Goal: Obtain resource: Download file/media

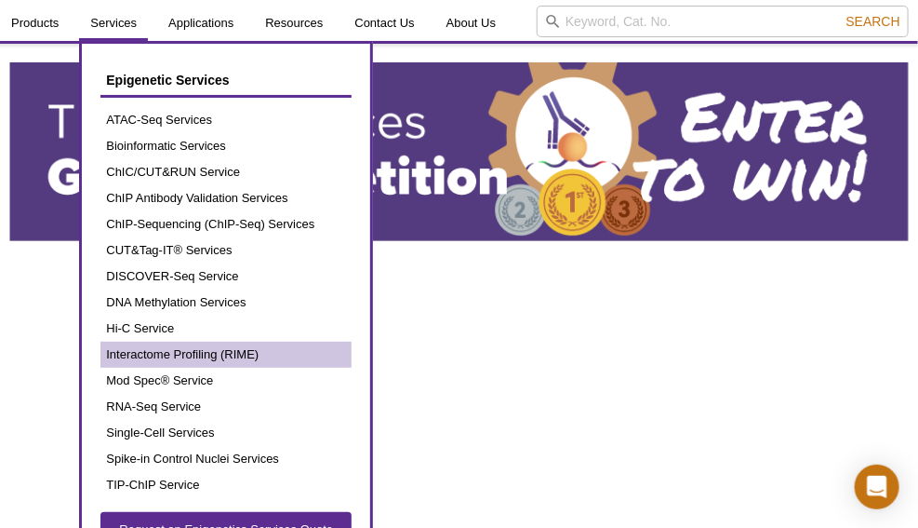
scroll to position [59, 0]
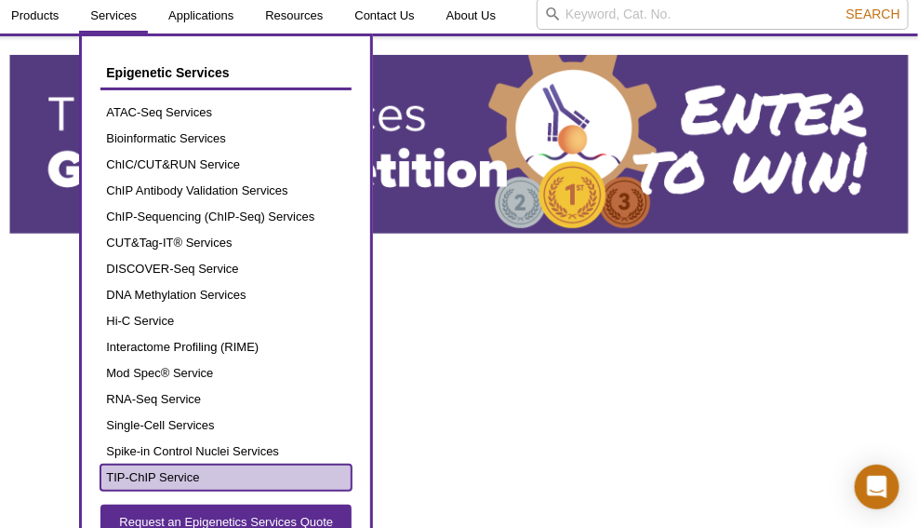
click at [127, 468] on link "TIP-ChIP Service" at bounding box center [225, 477] width 251 height 26
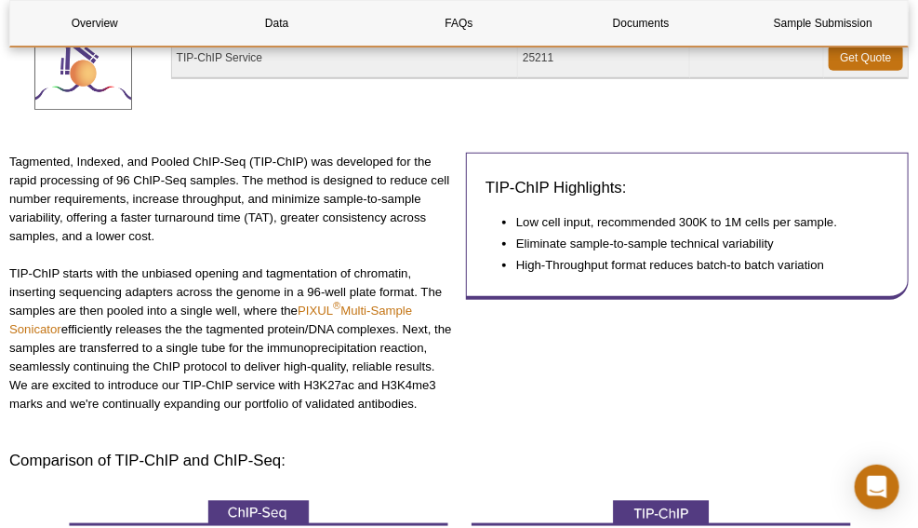
scroll to position [309, 0]
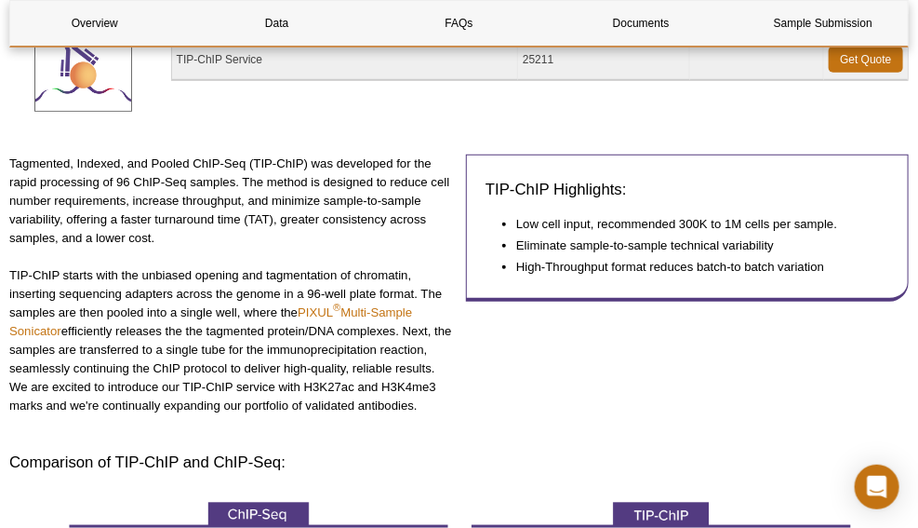
click at [196, 241] on p "Tagmented, Indexed, and Pooled ChIP-Seq (TIP-ChIP) was developed for the rapid …" at bounding box center [230, 200] width 443 height 93
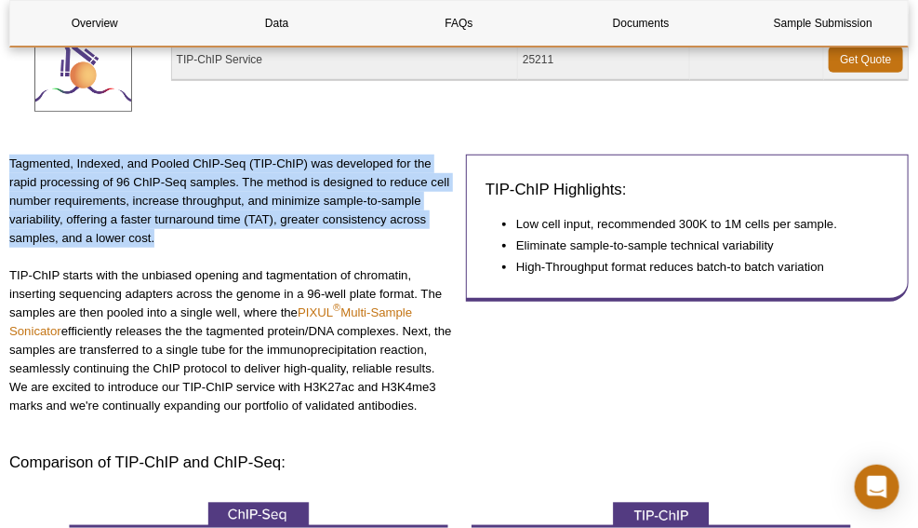
drag, startPoint x: 181, startPoint y: 240, endPoint x: 9, endPoint y: 162, distance: 189.1
copy p "Tagmented, Indexed, and Pooled ChIP-Seq (TIP-ChIP) was developed for the rapid …"
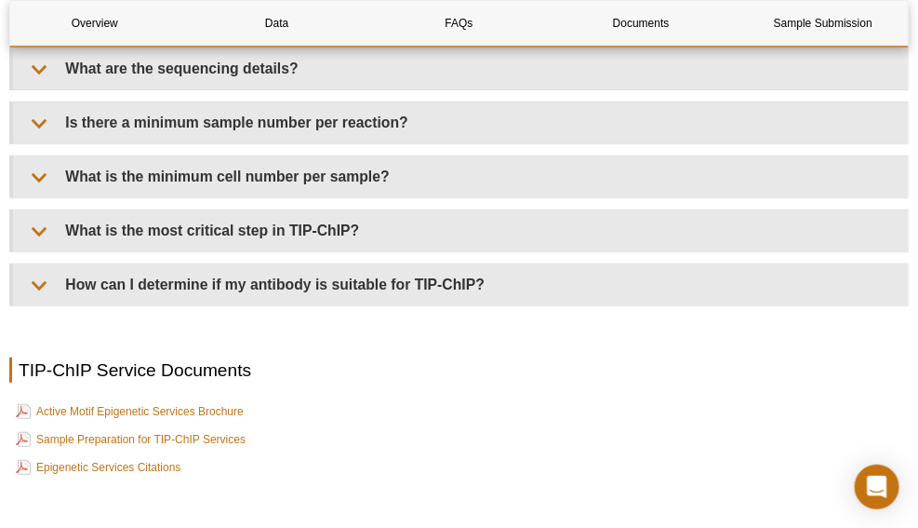
scroll to position [4411, 0]
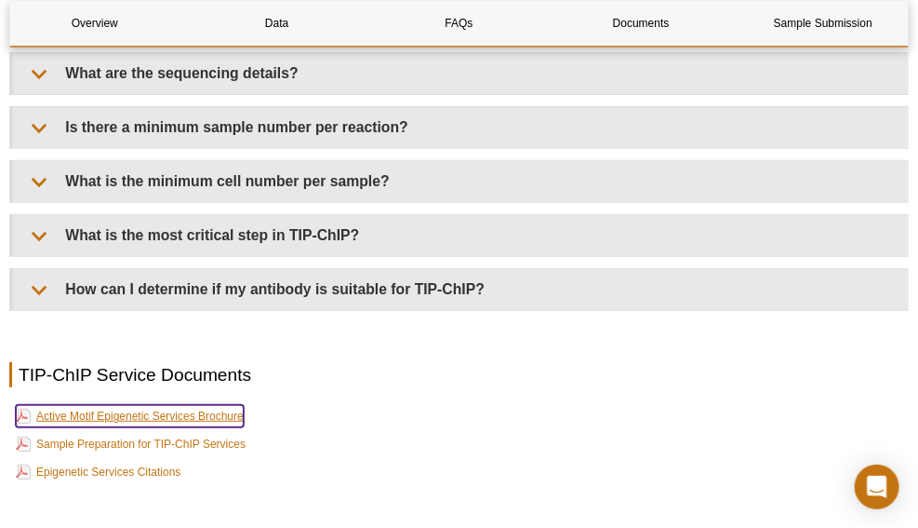
click at [179, 427] on link "Active Motif Epigenetic Services Brochure" at bounding box center [130, 416] width 228 height 22
